Goal: Task Accomplishment & Management: Use online tool/utility

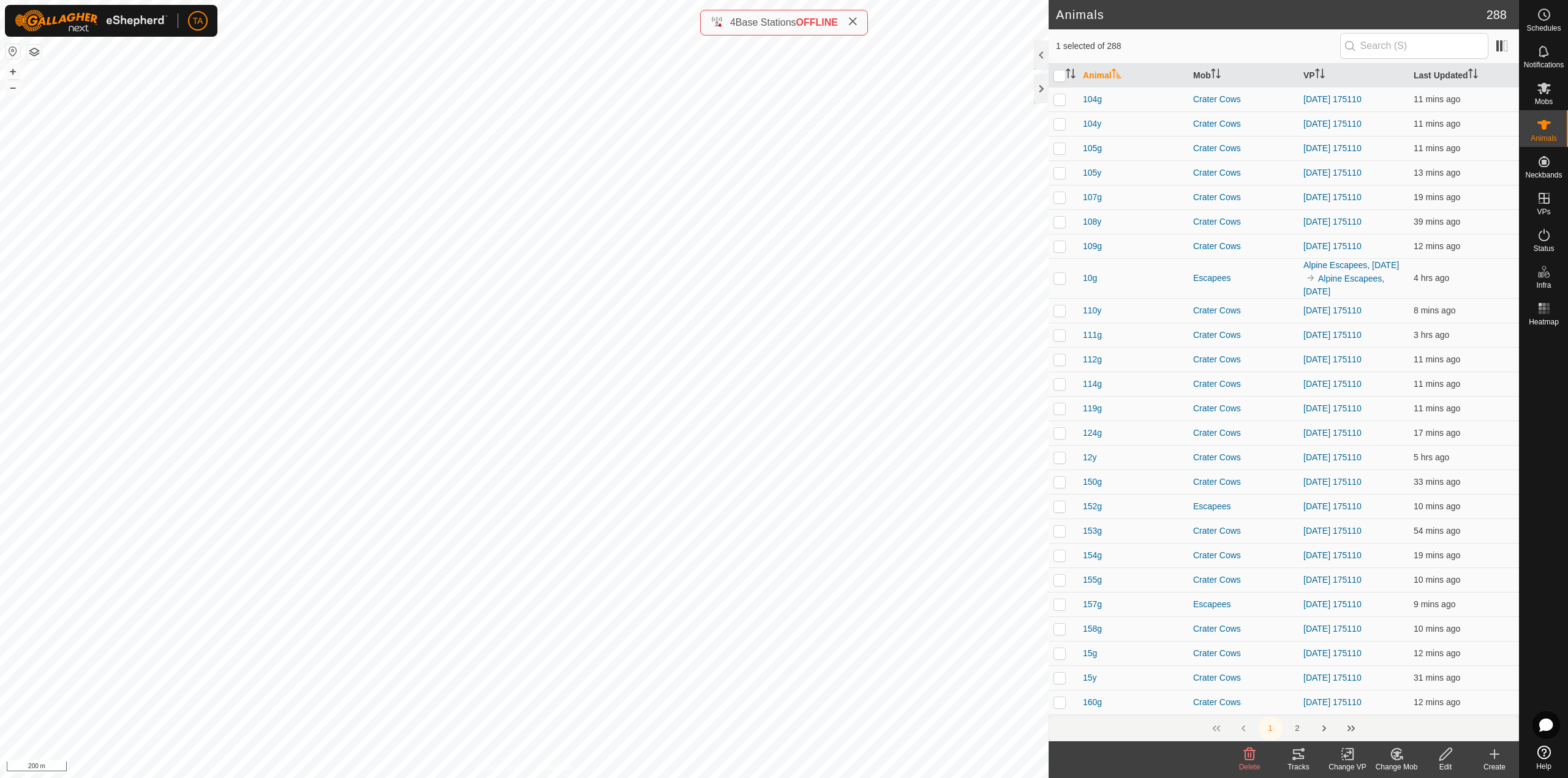
click at [1352, 762] on div "Change VP" at bounding box center [1347, 767] width 49 height 11
click at [1364, 704] on link "Choose VP..." at bounding box center [1384, 702] width 121 height 25
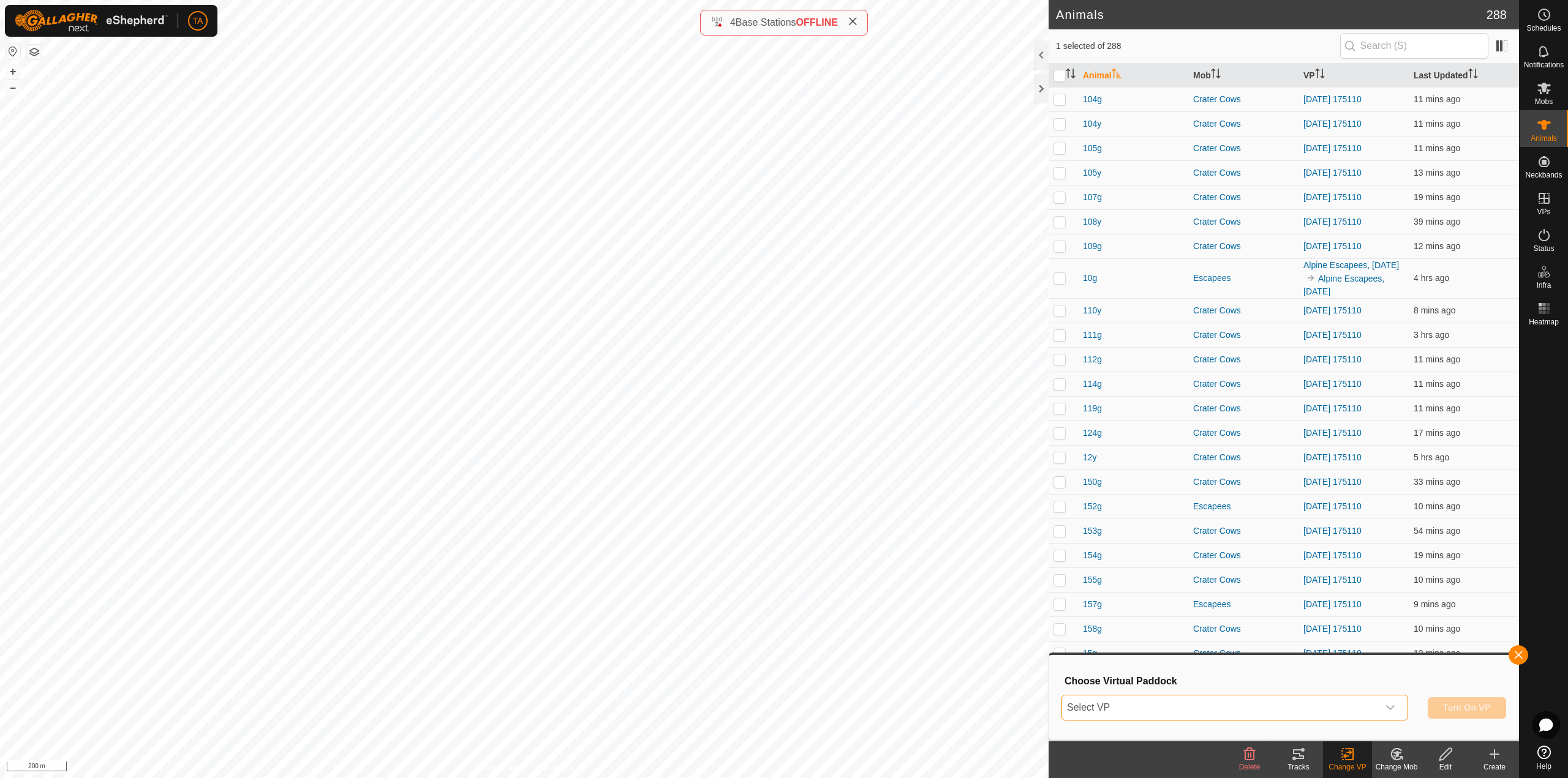
click at [1325, 711] on span "Select VP" at bounding box center [1219, 708] width 316 height 25
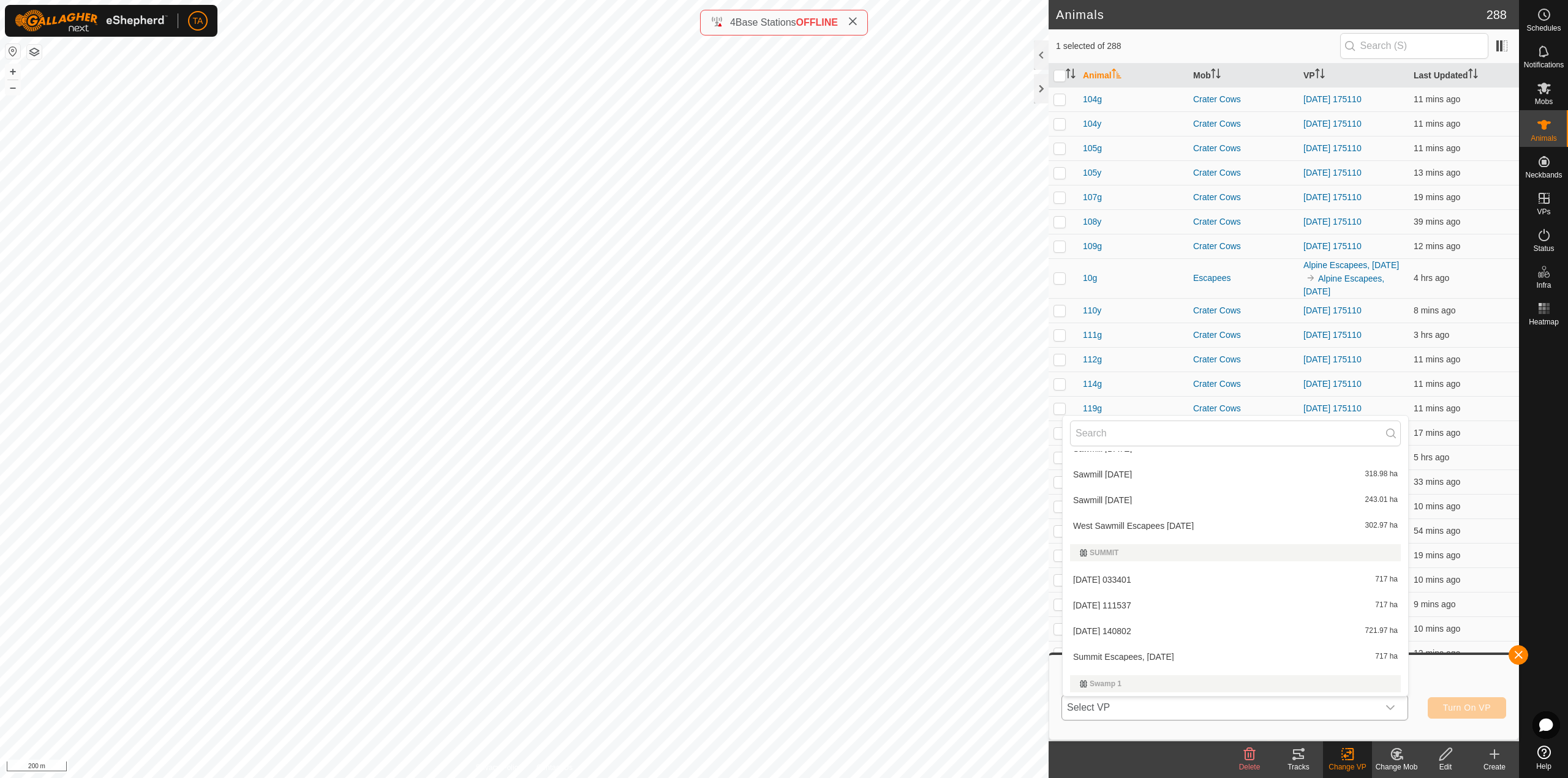
scroll to position [3075, 0]
click at [1151, 627] on li "[DATE] 140802 721.97 ha" at bounding box center [1235, 627] width 345 height 25
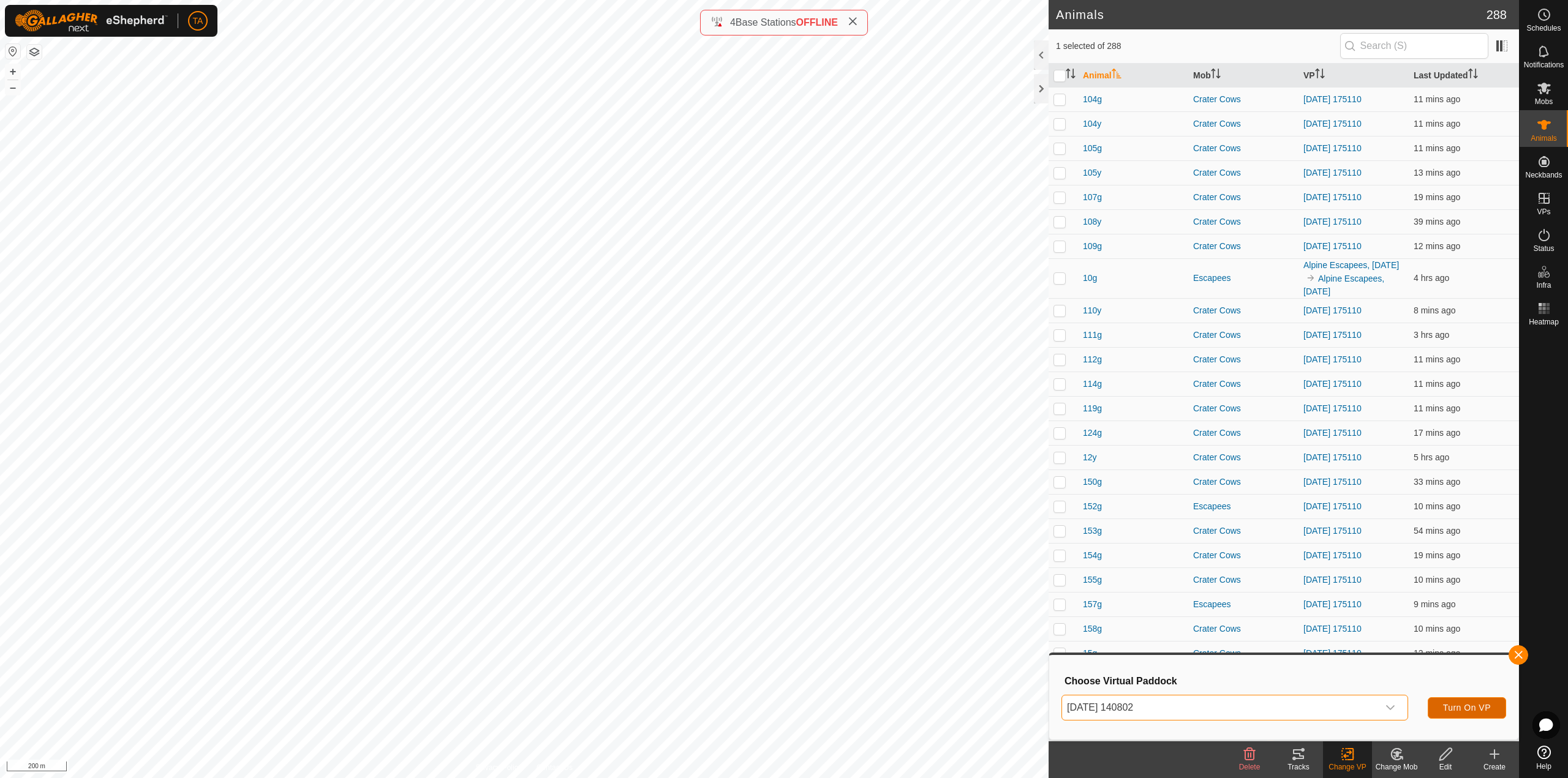
click at [1443, 708] on span "Turn On VP" at bounding box center [1467, 708] width 48 height 10
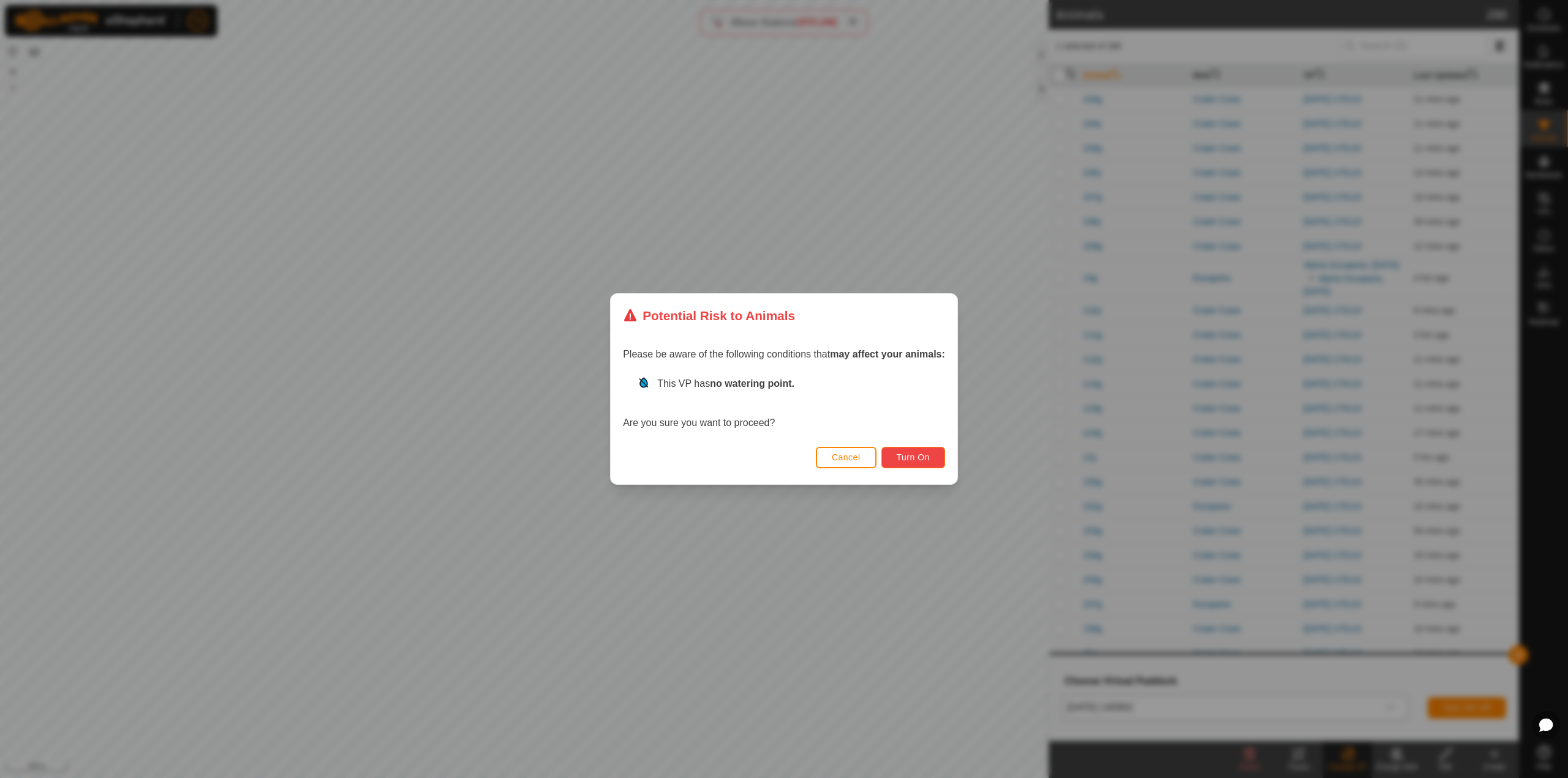
click at [943, 461] on button "Turn On" at bounding box center [913, 457] width 63 height 22
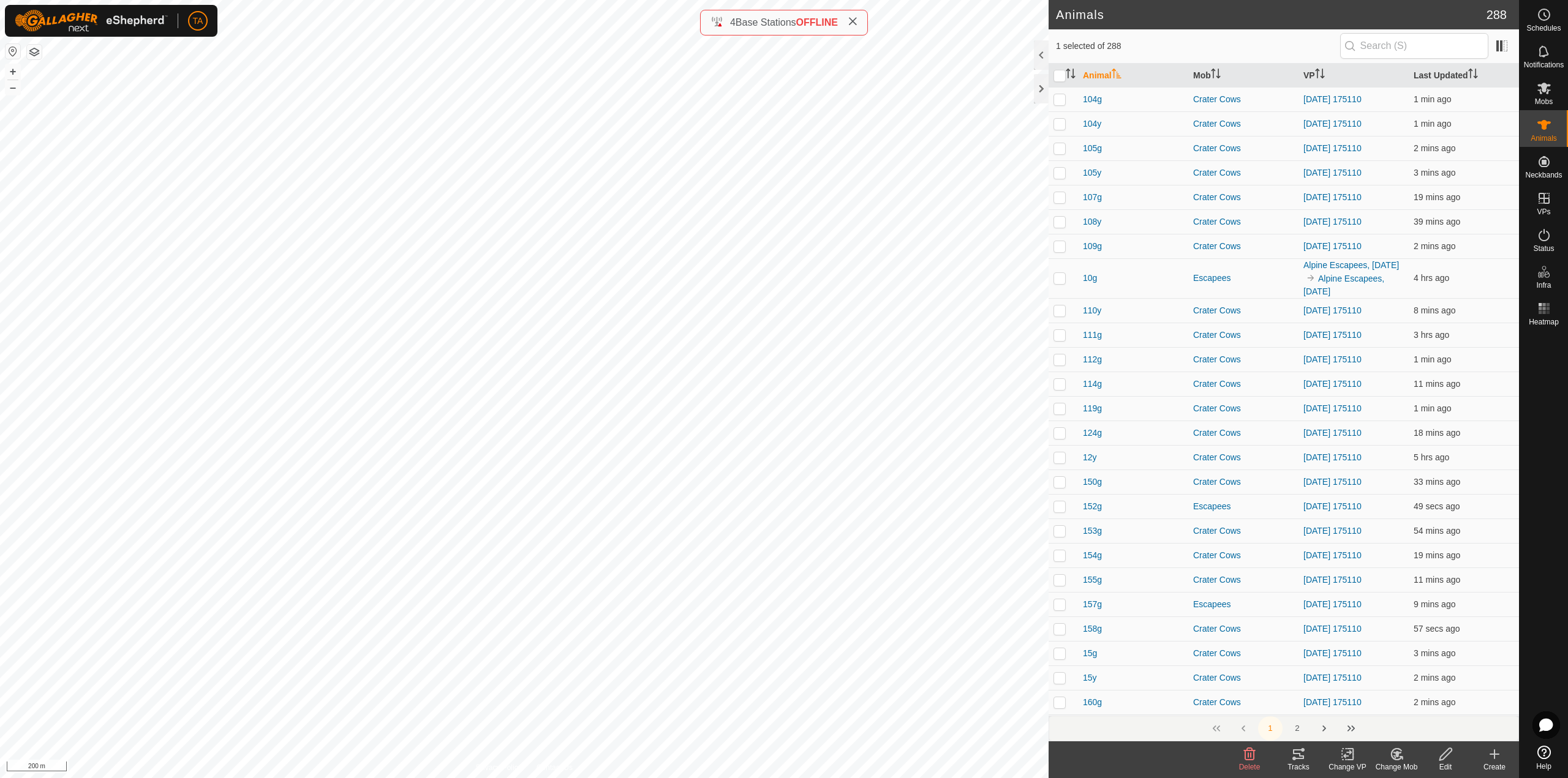
click at [1406, 763] on div "Change Mob" at bounding box center [1396, 767] width 49 height 11
click at [1389, 704] on link "Choose Mob..." at bounding box center [1433, 702] width 121 height 25
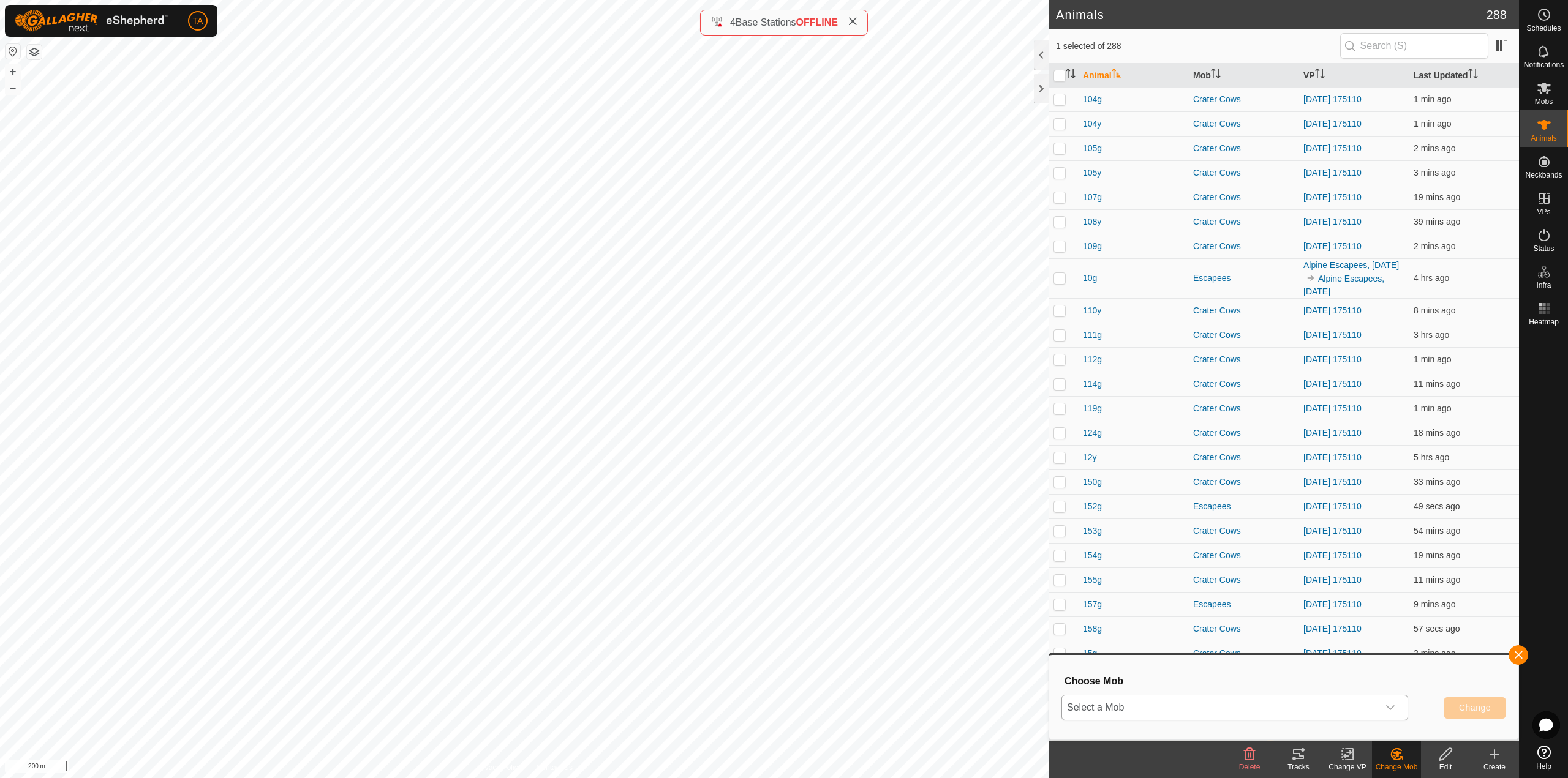
click at [1354, 716] on span "Select a Mob" at bounding box center [1219, 708] width 316 height 25
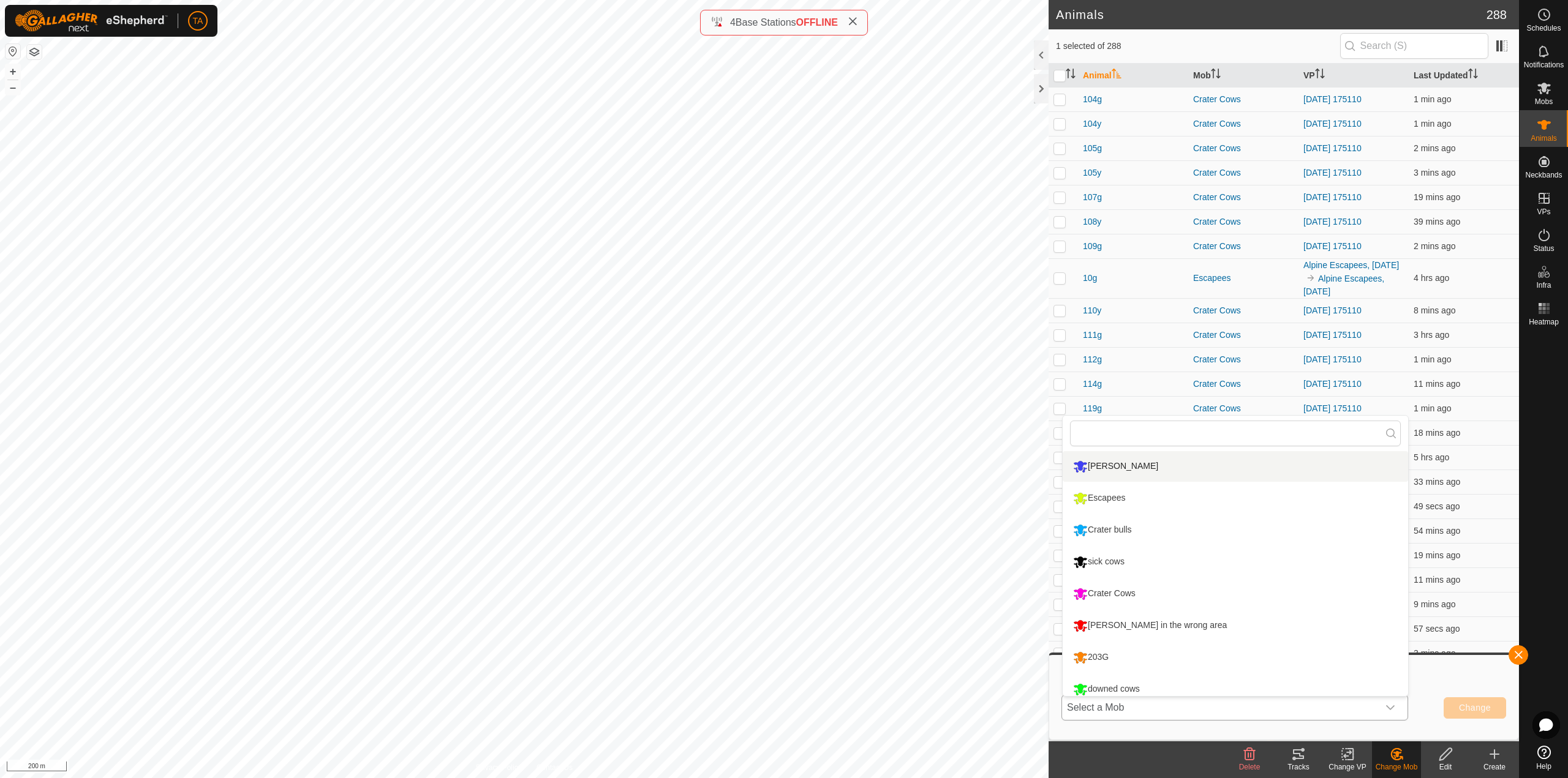
click at [1141, 464] on li "[PERSON_NAME]" at bounding box center [1235, 467] width 345 height 31
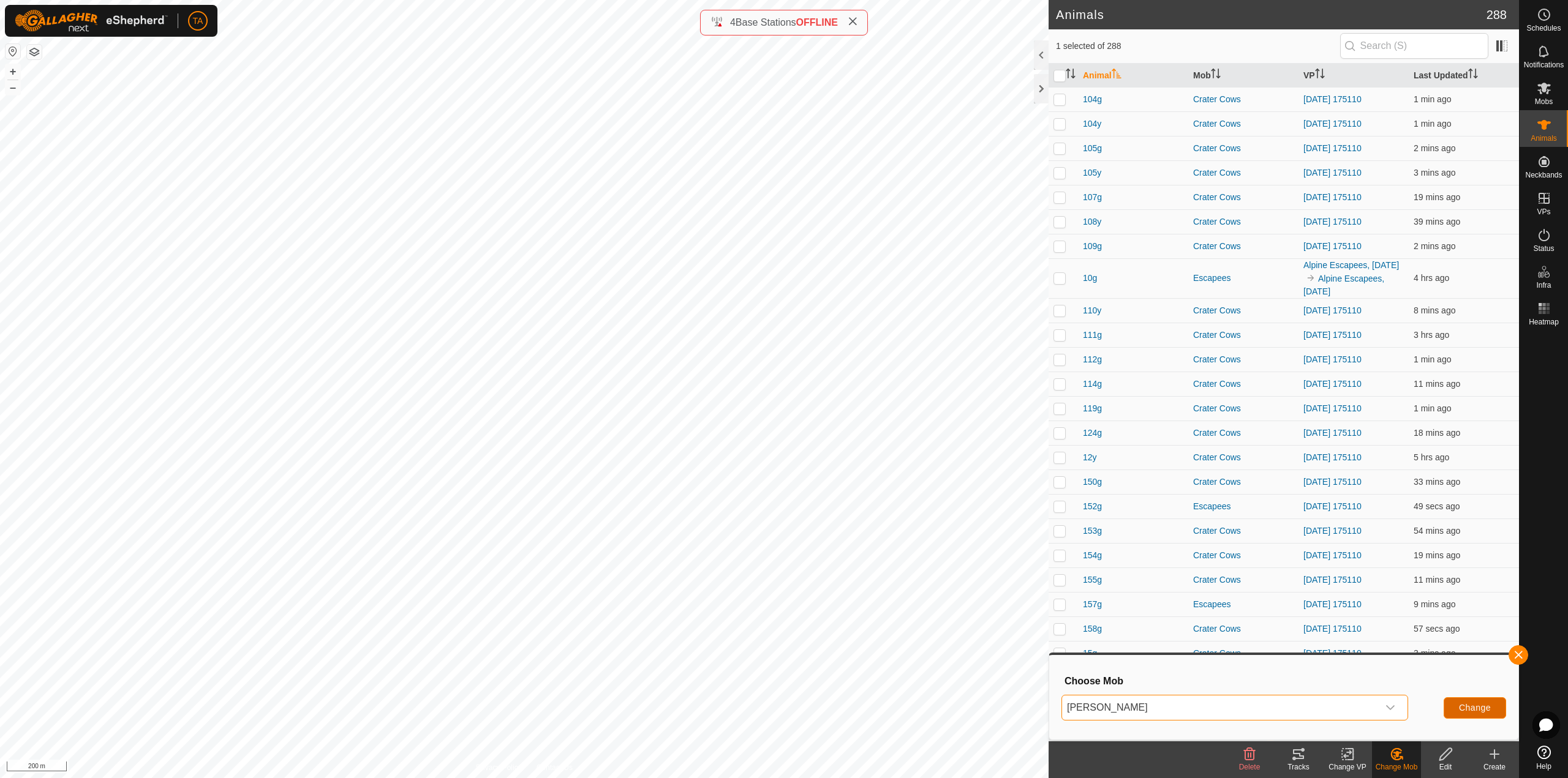
click at [1480, 711] on span "Change" at bounding box center [1474, 708] width 32 height 10
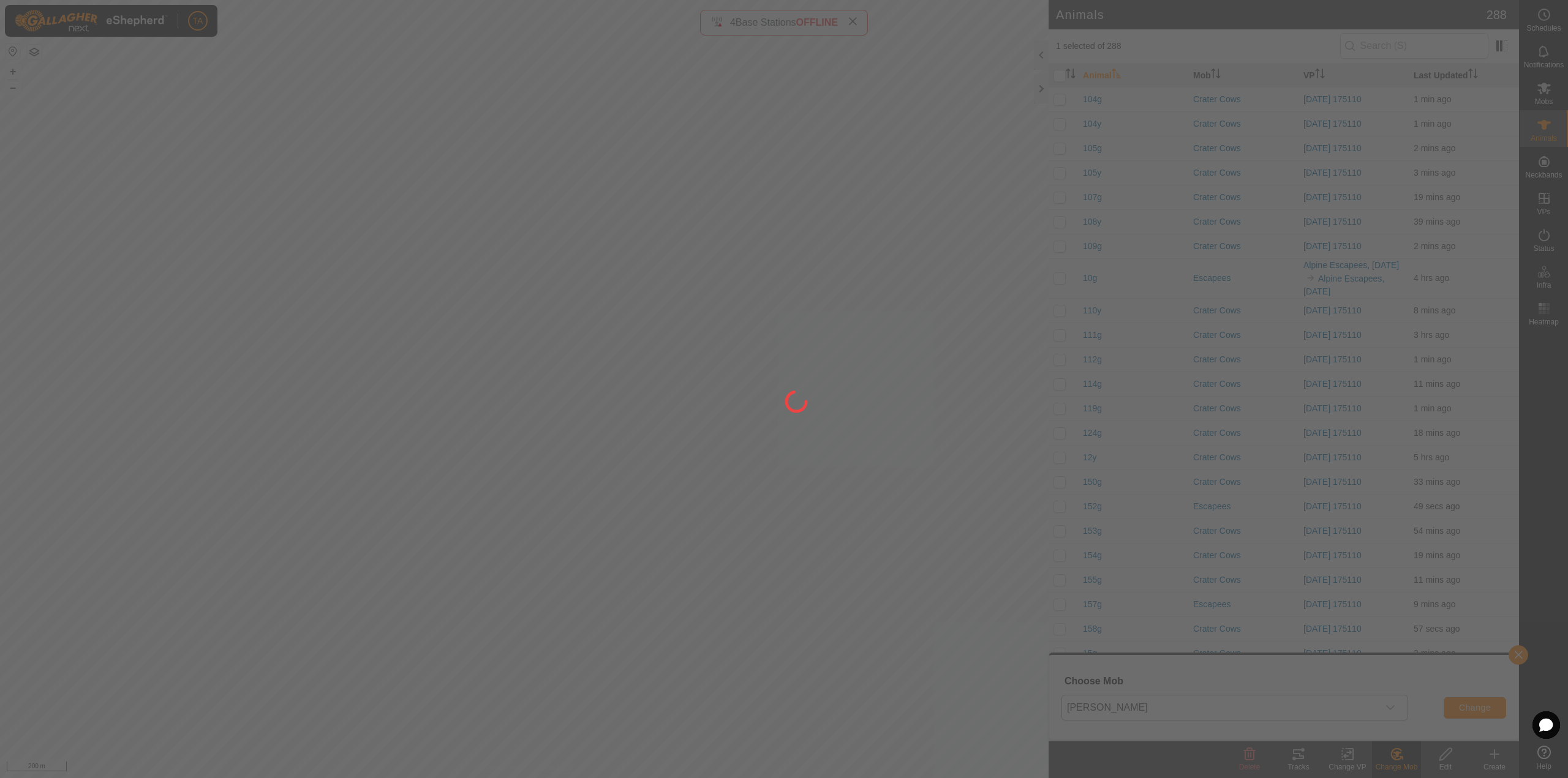
checkbox input "false"
